Goal: Task Accomplishment & Management: Use online tool/utility

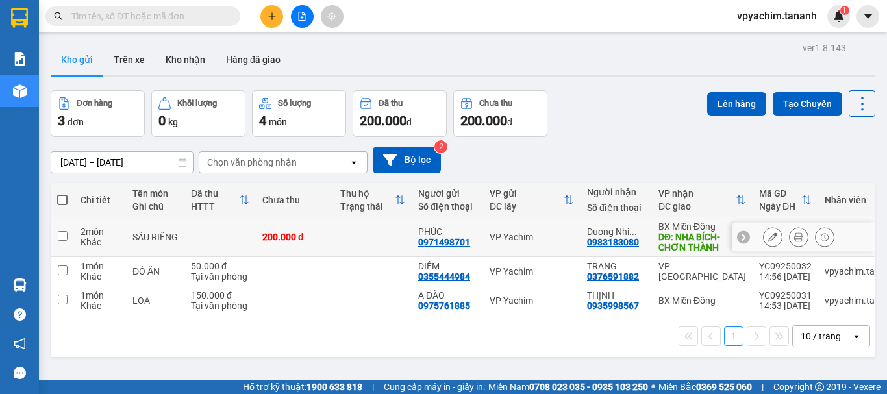
click at [62, 237] on input "checkbox" at bounding box center [63, 236] width 10 height 10
checkbox input "true"
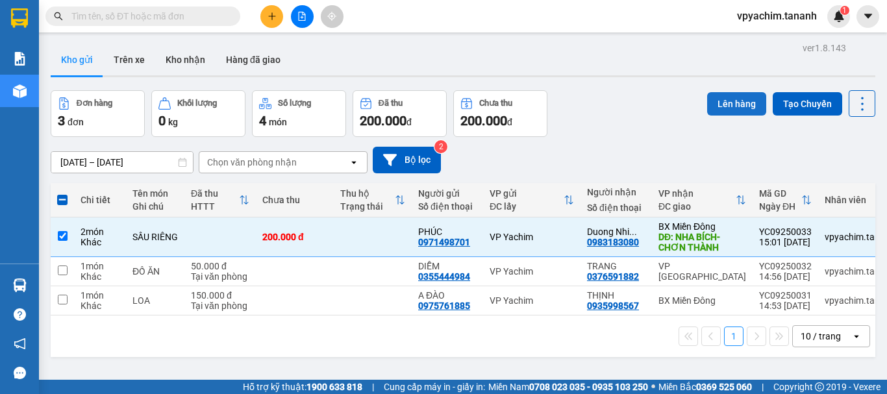
click at [725, 109] on button "Lên hàng" at bounding box center [736, 103] width 59 height 23
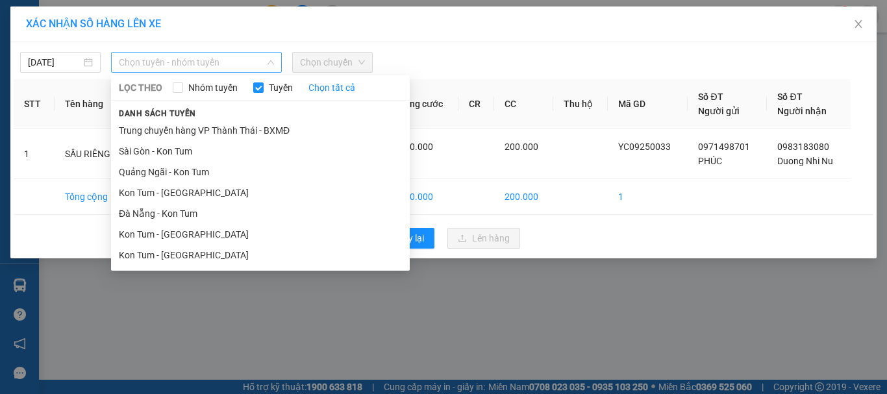
click at [208, 67] on span "Chọn tuyến - nhóm tuyến" at bounding box center [196, 62] width 155 height 19
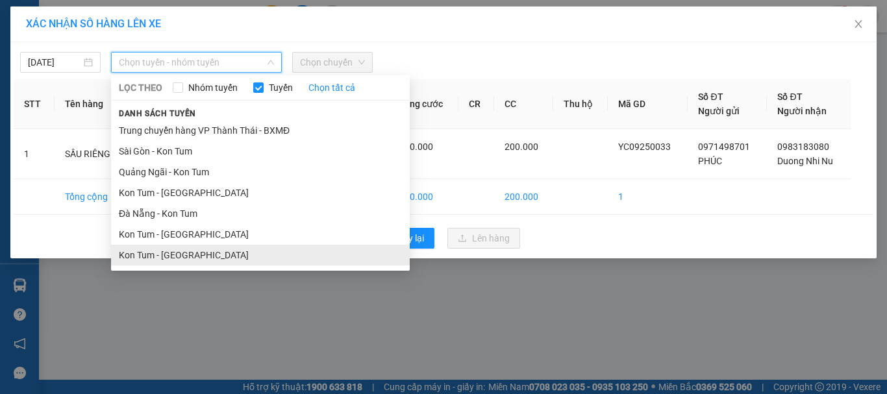
click at [164, 258] on li "Kon Tum - [GEOGRAPHIC_DATA]" at bounding box center [260, 255] width 299 height 21
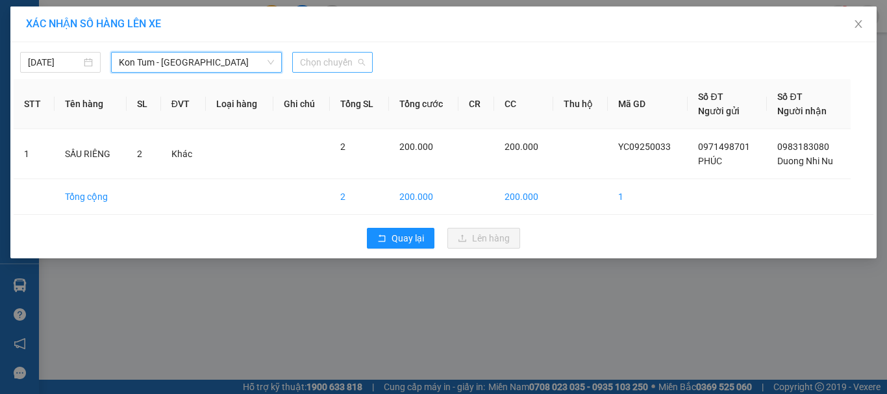
click at [311, 67] on span "Chọn chuyến" at bounding box center [332, 62] width 65 height 19
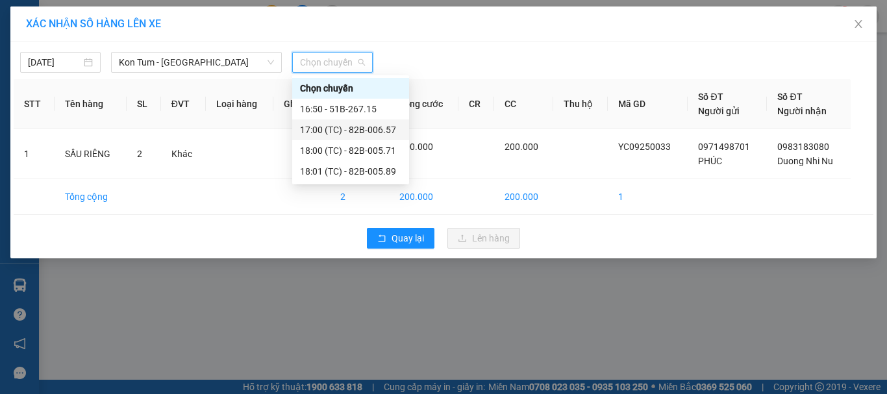
click at [333, 129] on div "17:00 (TC) - 82B-006.57" at bounding box center [350, 130] width 101 height 14
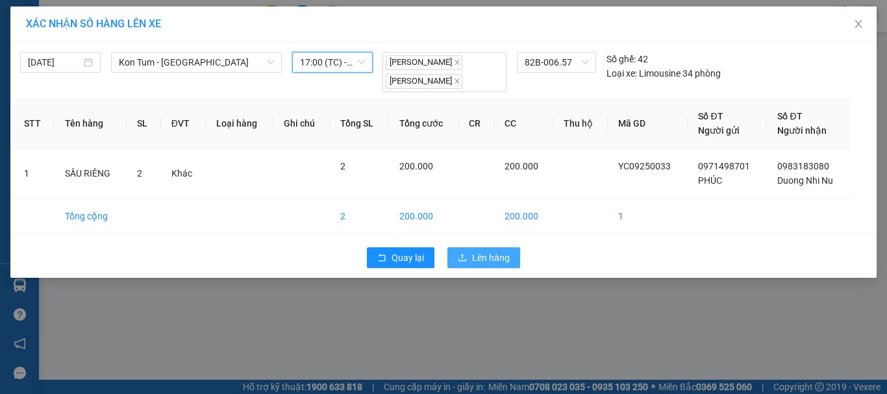
click at [490, 252] on span "Lên hàng" at bounding box center [491, 258] width 38 height 14
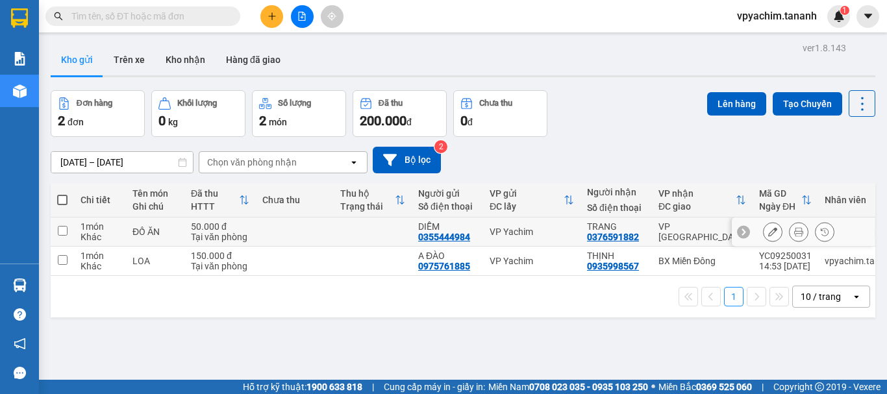
click at [61, 231] on input "checkbox" at bounding box center [63, 231] width 10 height 10
checkbox input "true"
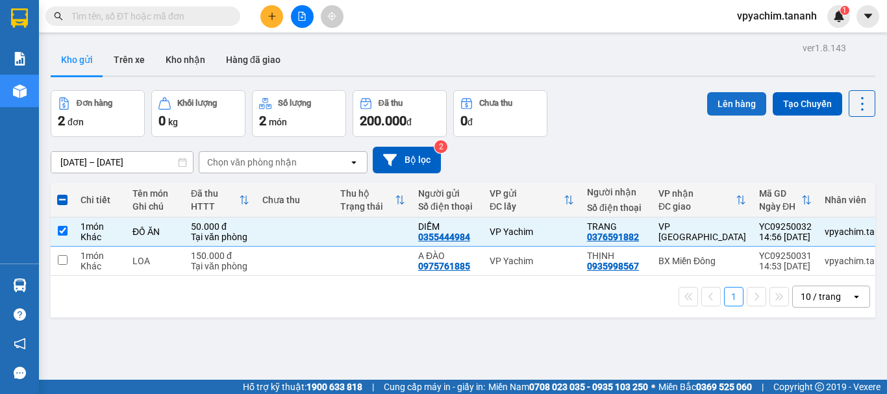
click at [707, 108] on button "Lên hàng" at bounding box center [736, 103] width 59 height 23
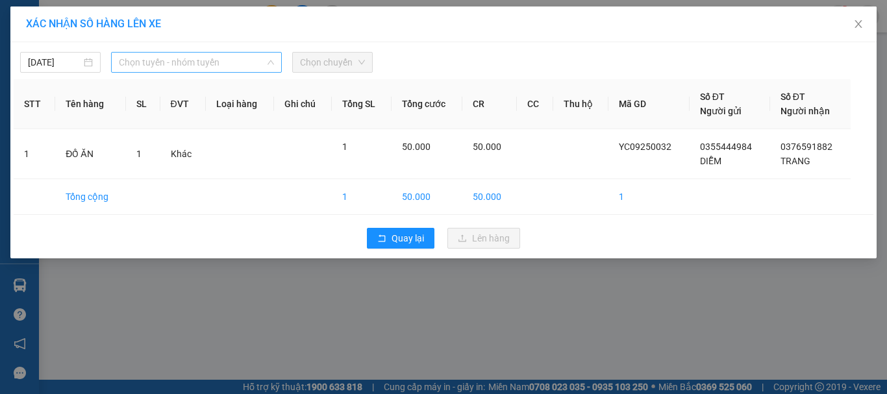
click at [214, 64] on span "Chọn tuyến - nhóm tuyến" at bounding box center [196, 62] width 155 height 19
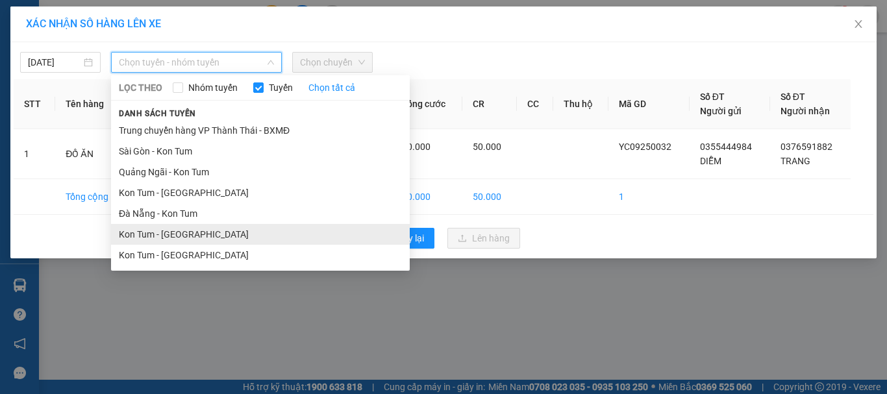
click at [162, 234] on li "Kon Tum - [GEOGRAPHIC_DATA]" at bounding box center [260, 234] width 299 height 21
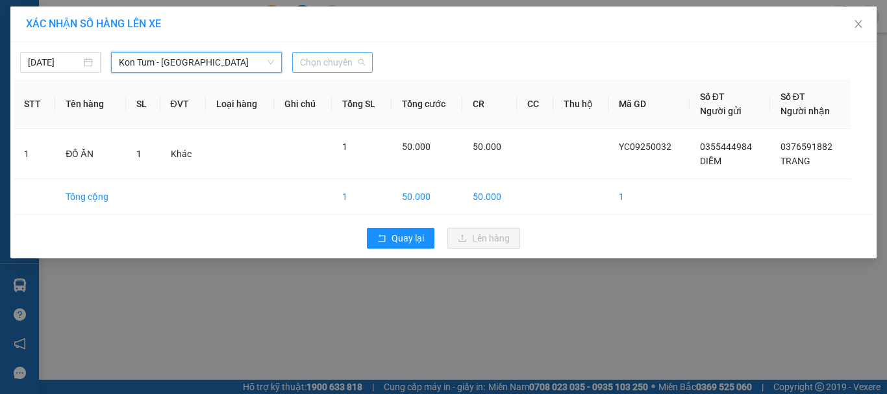
click at [321, 58] on span "Chọn chuyến" at bounding box center [332, 62] width 65 height 19
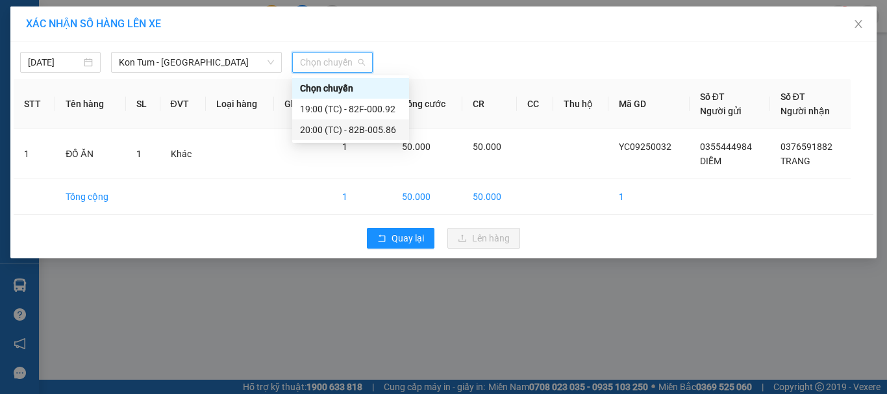
click at [384, 129] on div "20:00 (TC) - 82B-005.86" at bounding box center [350, 130] width 101 height 14
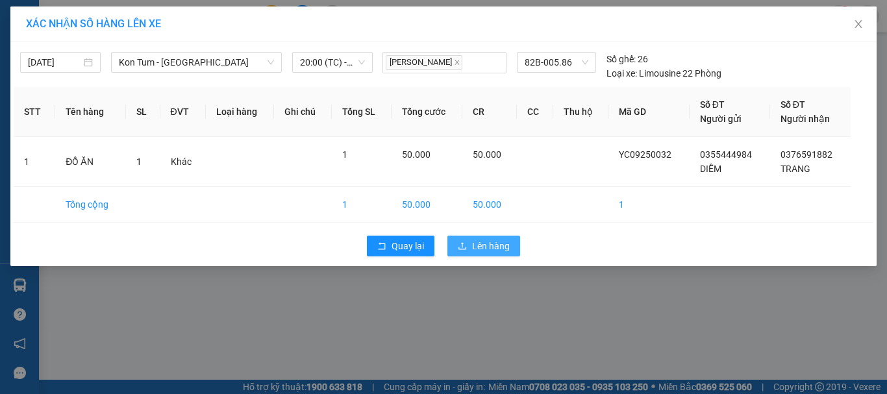
click at [504, 244] on span "Lên hàng" at bounding box center [491, 246] width 38 height 14
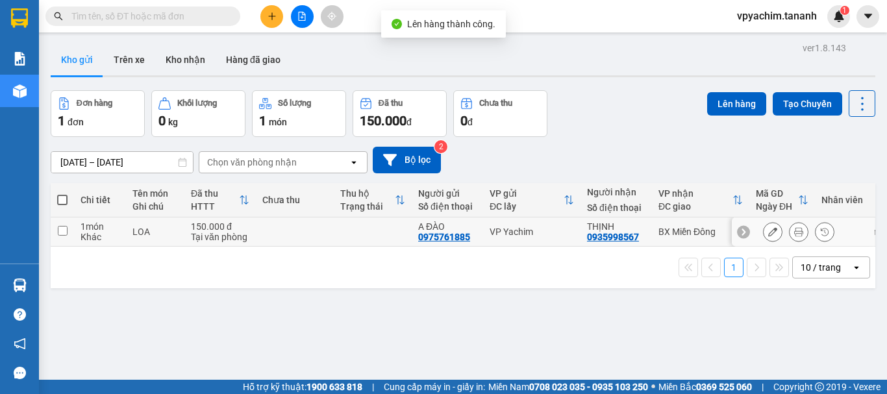
click at [61, 234] on input "checkbox" at bounding box center [63, 231] width 10 height 10
checkbox input "true"
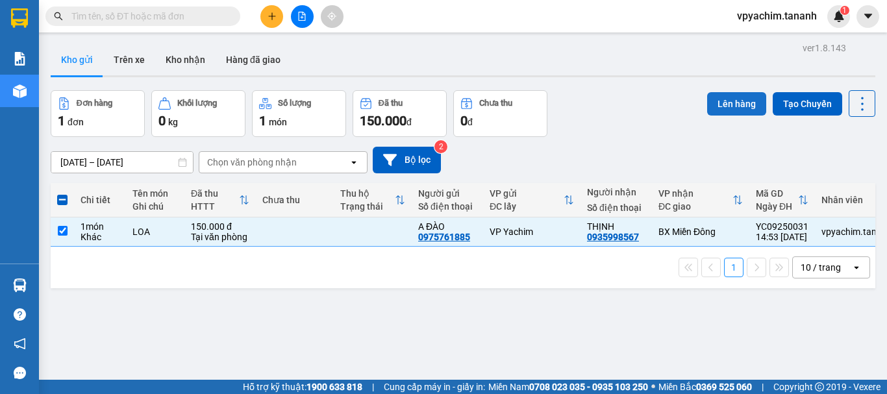
click at [722, 98] on button "Lên hàng" at bounding box center [736, 103] width 59 height 23
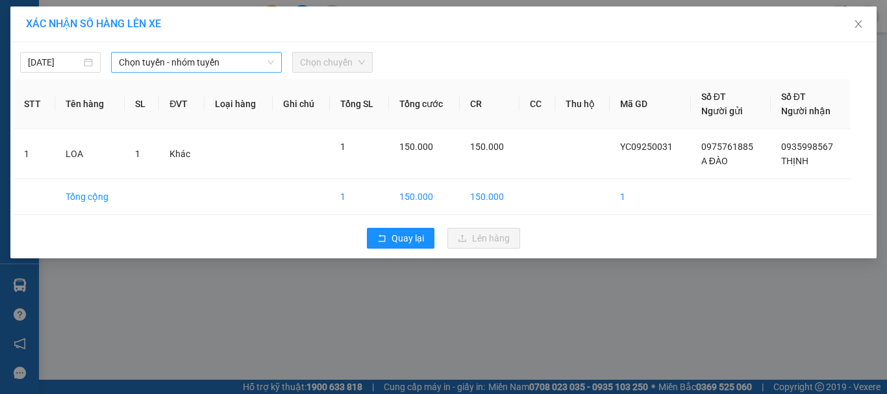
click at [243, 69] on span "Chọn tuyến - nhóm tuyến" at bounding box center [196, 62] width 155 height 19
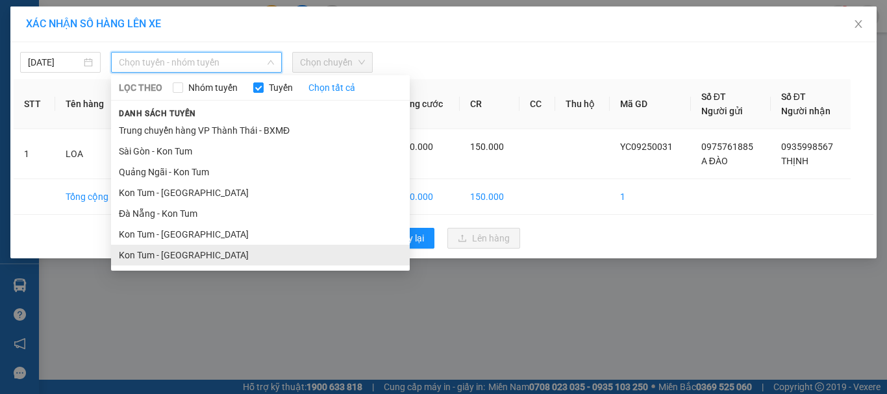
click at [207, 255] on li "Kon Tum - [GEOGRAPHIC_DATA]" at bounding box center [260, 255] width 299 height 21
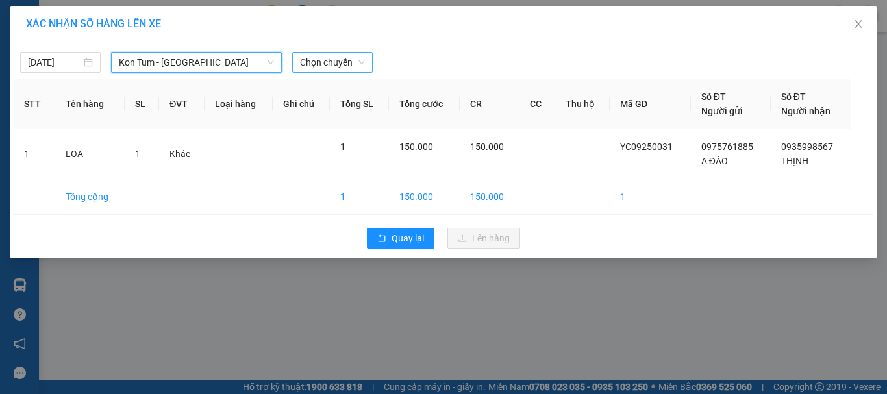
click at [325, 62] on span "Chọn chuyến" at bounding box center [332, 62] width 65 height 19
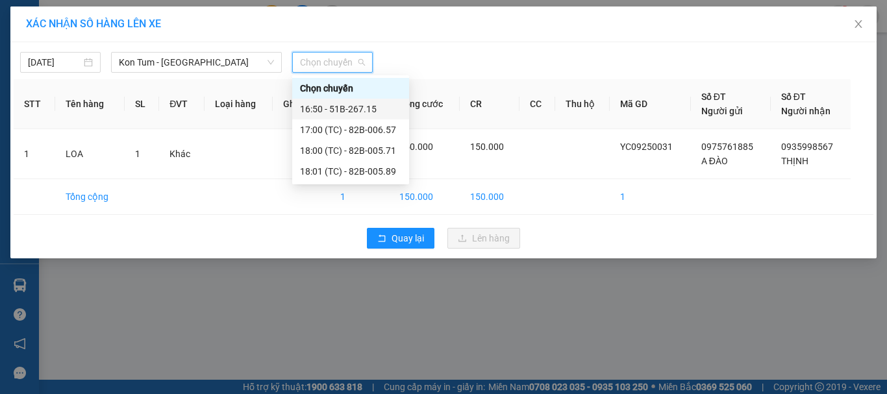
click at [353, 100] on div "16:50 - 51B-267.15" at bounding box center [350, 109] width 117 height 21
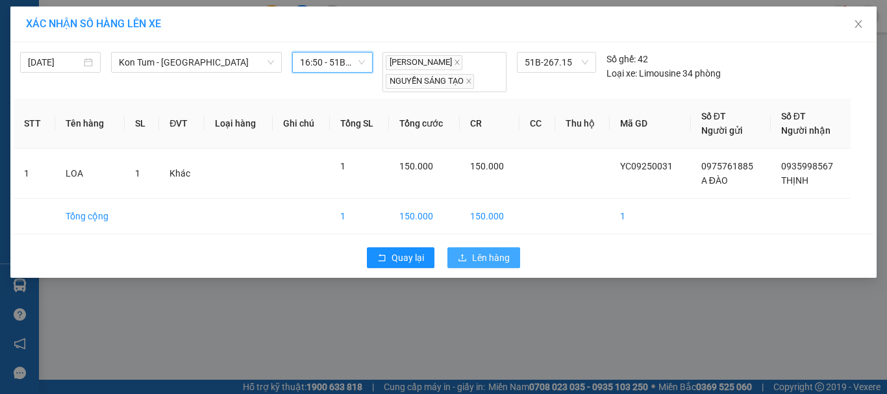
click at [494, 253] on span "Lên hàng" at bounding box center [491, 258] width 38 height 14
